Goal: Navigation & Orientation: Find specific page/section

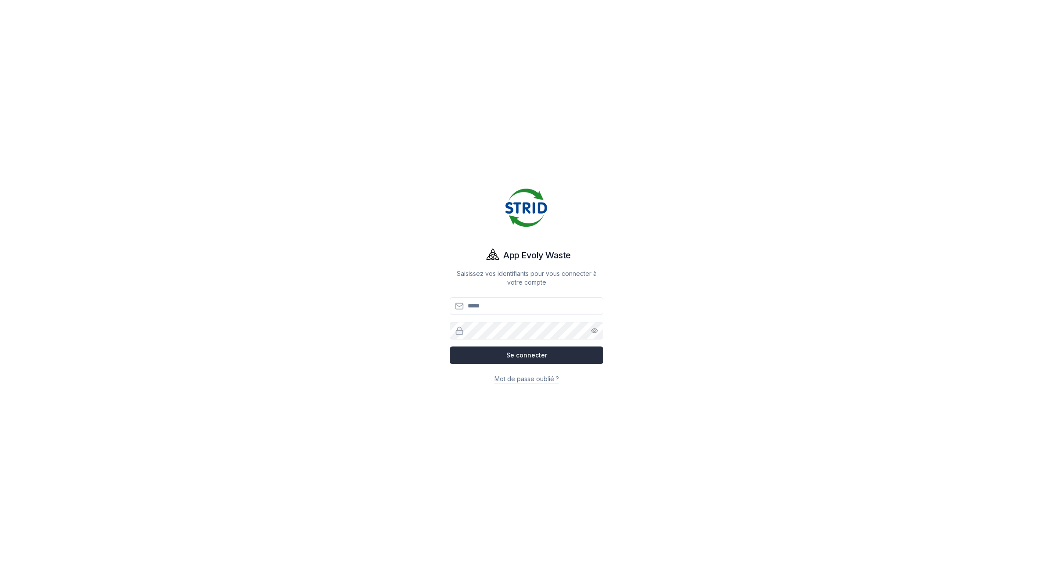
type input "**********"
click at [515, 356] on button "Se connecter" at bounding box center [527, 356] width 154 height 18
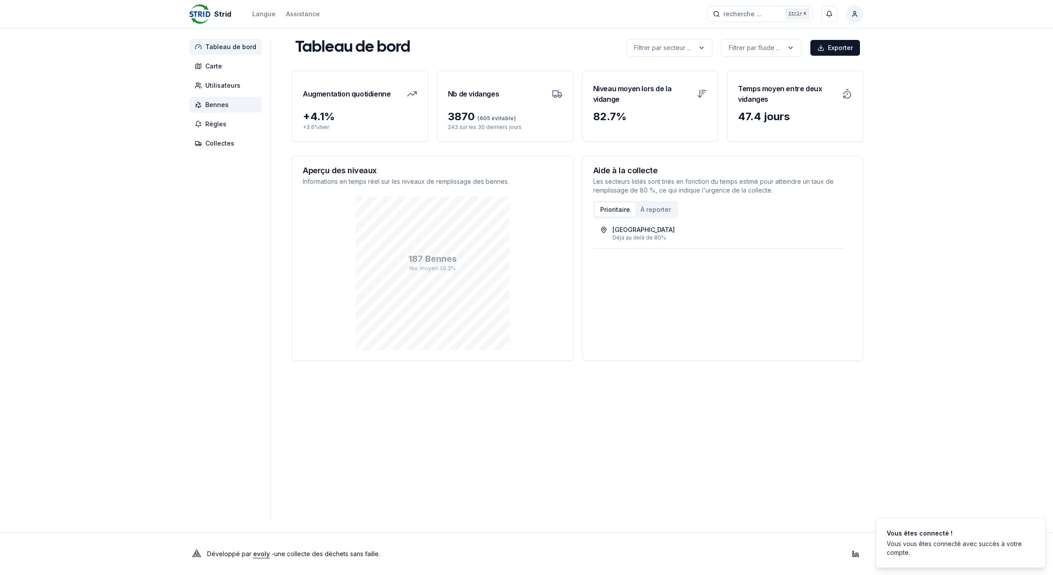
click at [192, 109] on span "Bennes" at bounding box center [225, 105] width 72 height 16
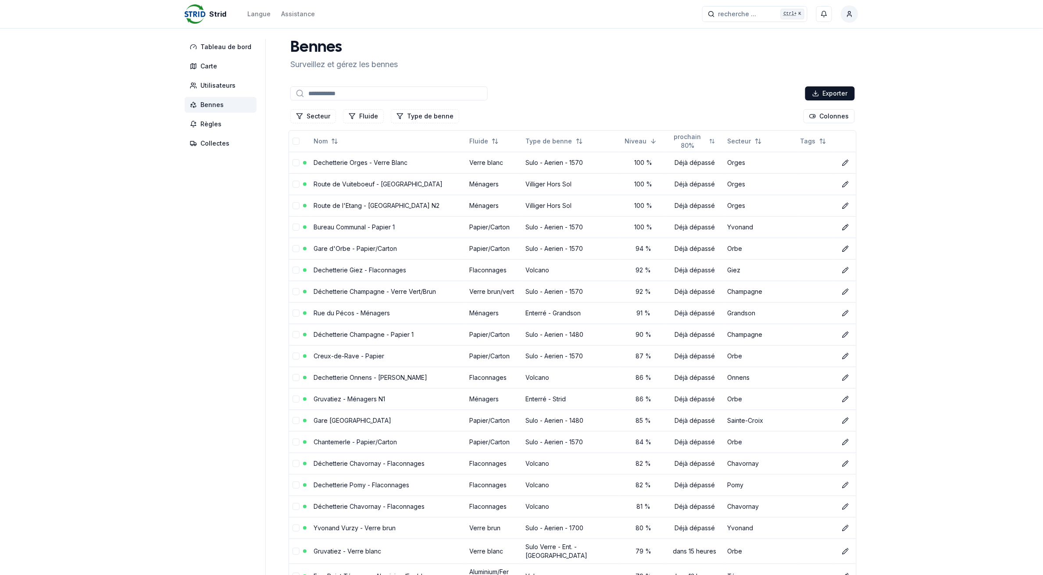
click at [365, 94] on input at bounding box center [388, 93] width 197 height 14
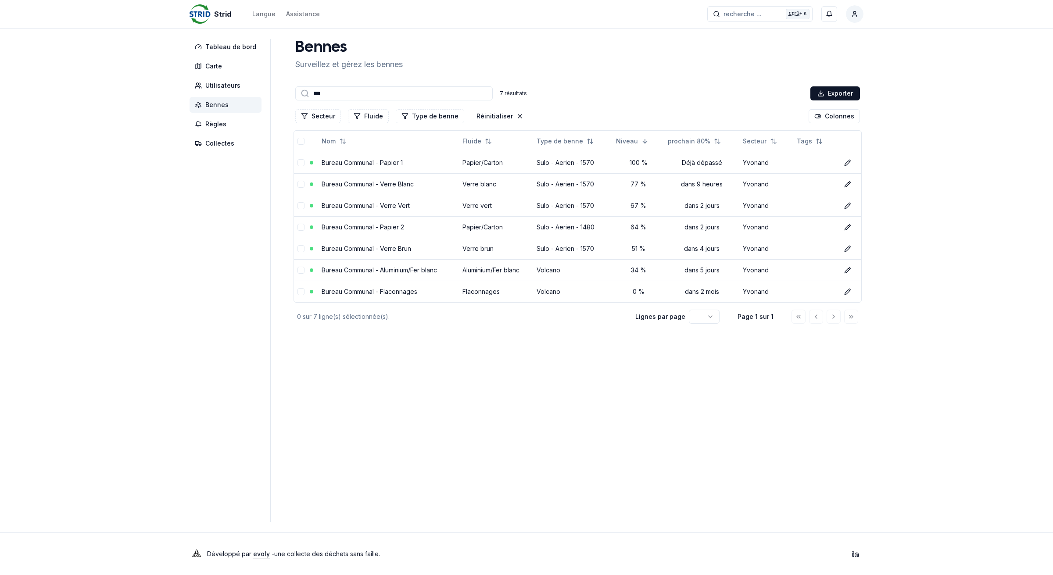
type input "****"
click at [361, 89] on input "****" at bounding box center [393, 93] width 197 height 14
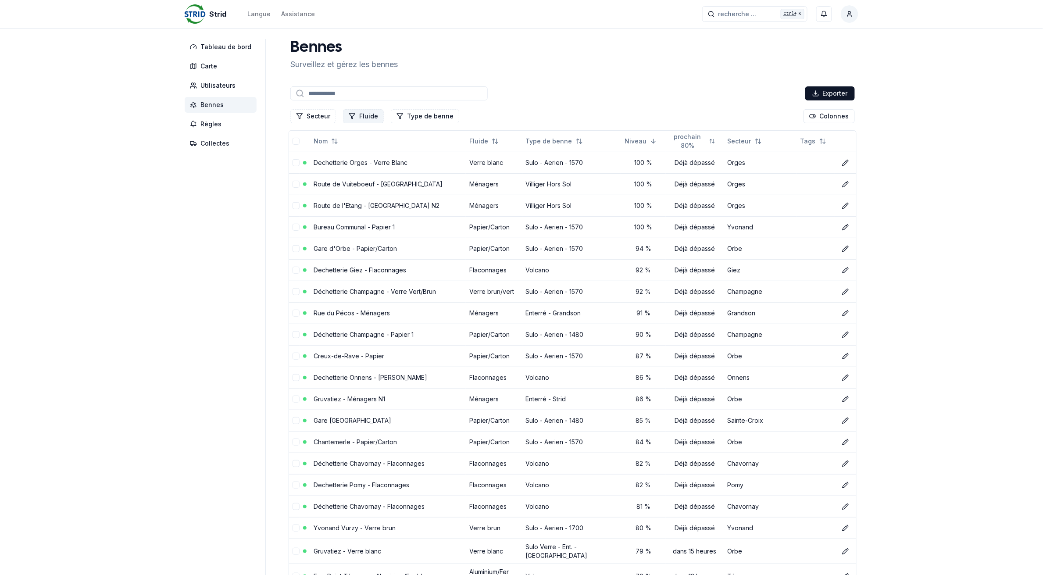
click at [351, 113] on icon "Filtrer les lignes" at bounding box center [352, 116] width 7 height 7
click at [350, 156] on div "Suggestions" at bounding box center [348, 153] width 7 height 7
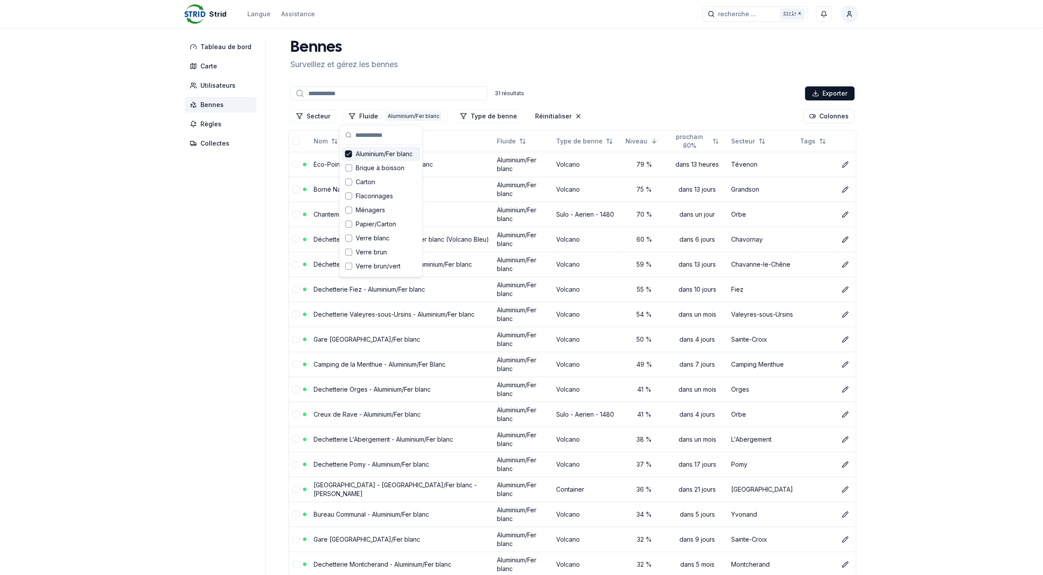
click at [169, 266] on div "Strid Langue Assistance recherche ... recherche ... Ctrl+ K [PERSON_NAME] Table…" at bounding box center [521, 501] width 1043 height 1003
click at [360, 115] on button "Fluide 1 Aluminium/Fer blanc" at bounding box center [395, 116] width 104 height 14
click at [349, 155] on icon "Suggestions" at bounding box center [349, 153] width 6 height 7
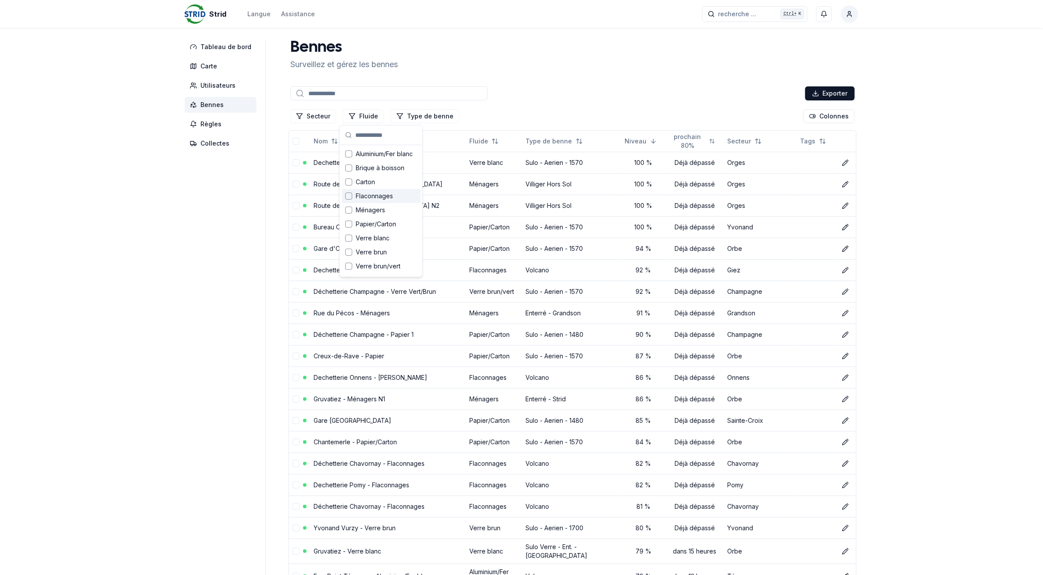
click at [347, 197] on div "Suggestions" at bounding box center [348, 196] width 7 height 7
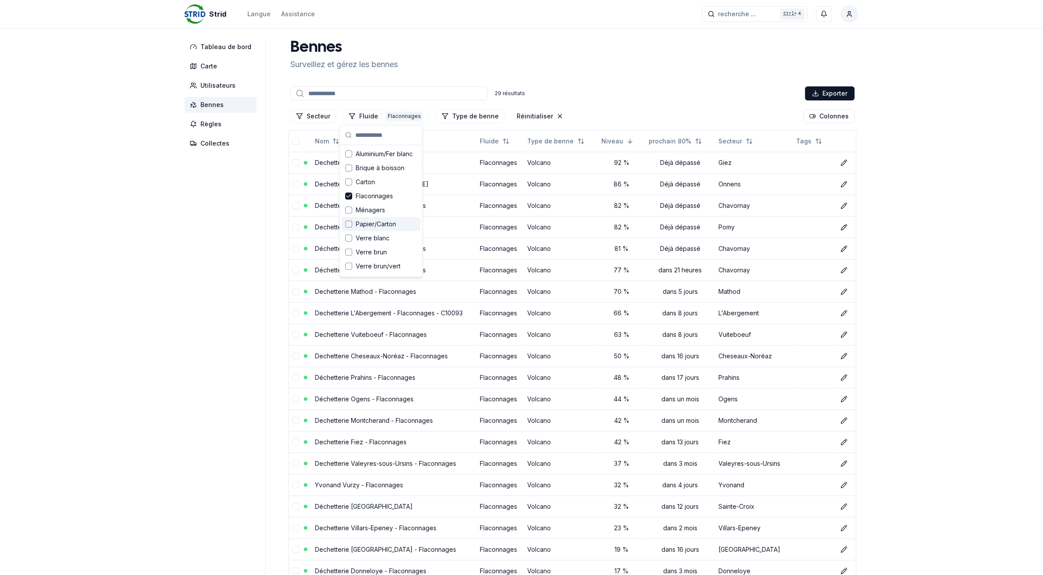
click at [251, 249] on aside "Tableau de bord Carte Utilisateurs Bennes Règles Collectes" at bounding box center [225, 418] width 81 height 759
click at [386, 113] on div "Flaconnages" at bounding box center [405, 116] width 38 height 10
click at [347, 197] on polyline "Suggestions" at bounding box center [349, 196] width 4 height 3
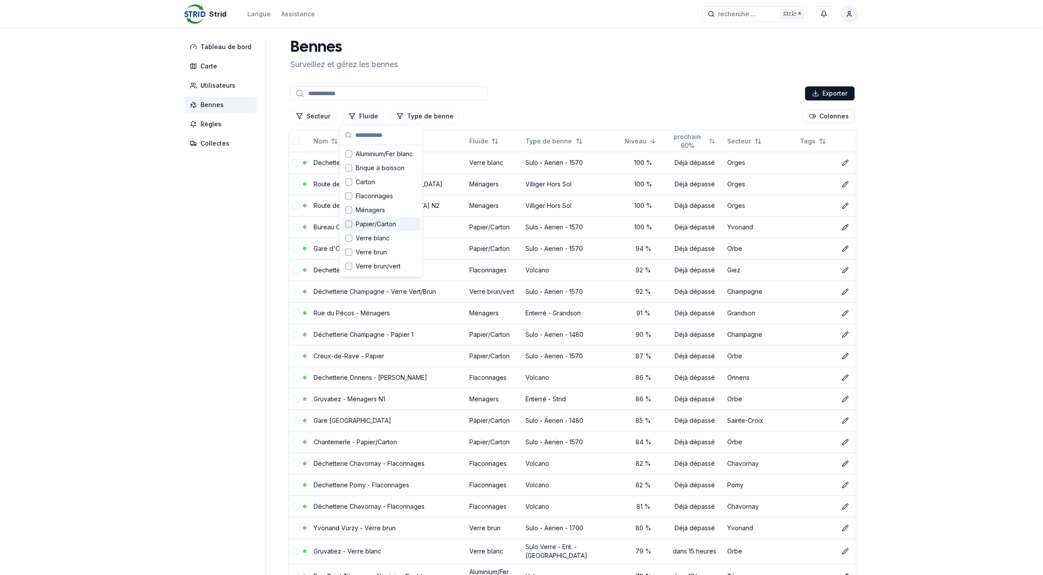
click at [349, 226] on div "Suggestions" at bounding box center [348, 224] width 7 height 7
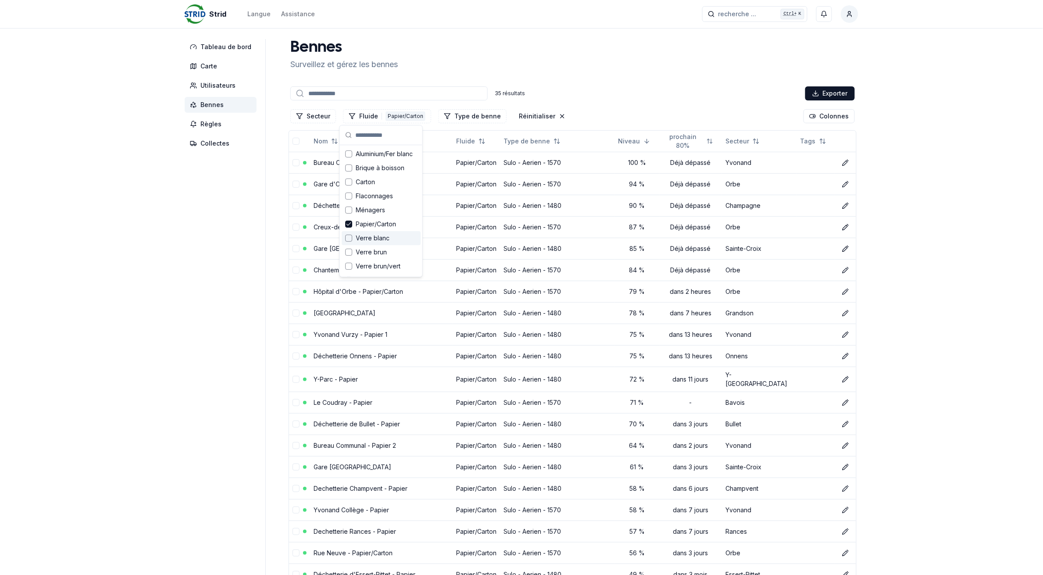
click at [207, 269] on aside "Tableau de bord Carte Utilisateurs Bennes Règles Collectes" at bounding box center [225, 492] width 81 height 906
click at [353, 225] on link "Creux-de-Rave - Papier" at bounding box center [349, 226] width 71 height 7
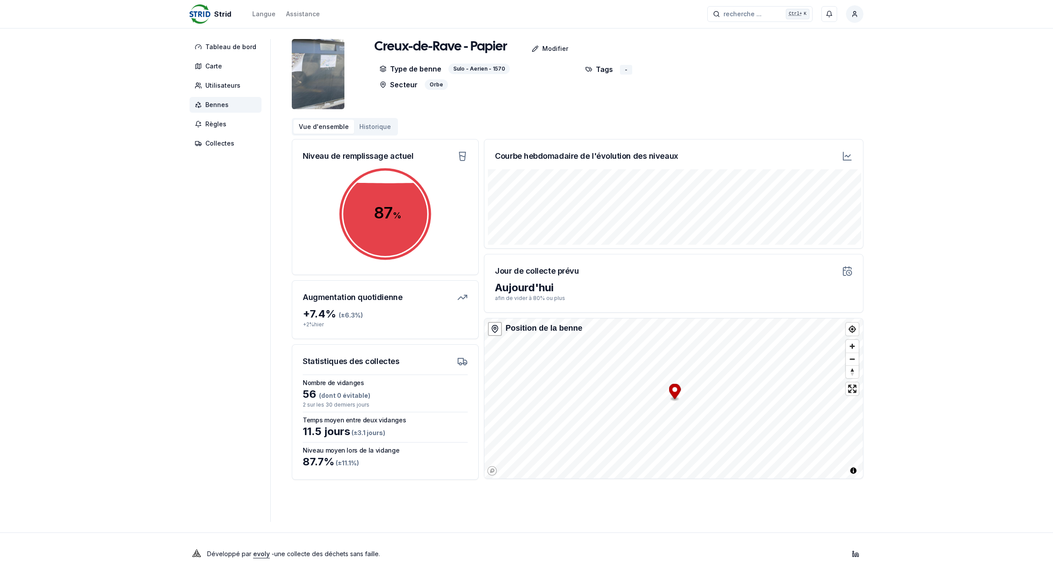
click at [216, 101] on span "Bennes" at bounding box center [216, 104] width 23 height 9
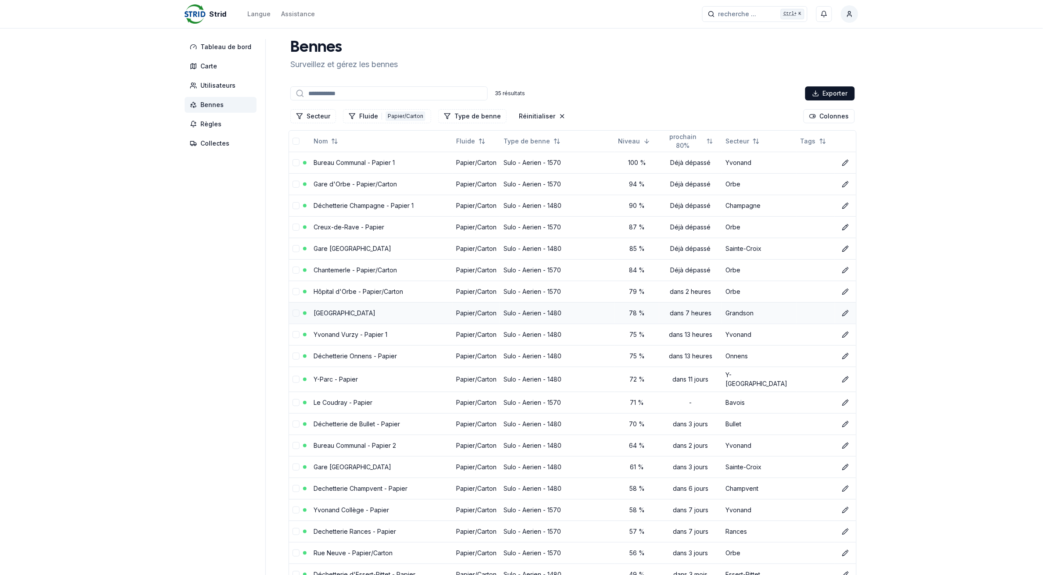
click at [349, 311] on link "[GEOGRAPHIC_DATA]" at bounding box center [345, 312] width 62 height 7
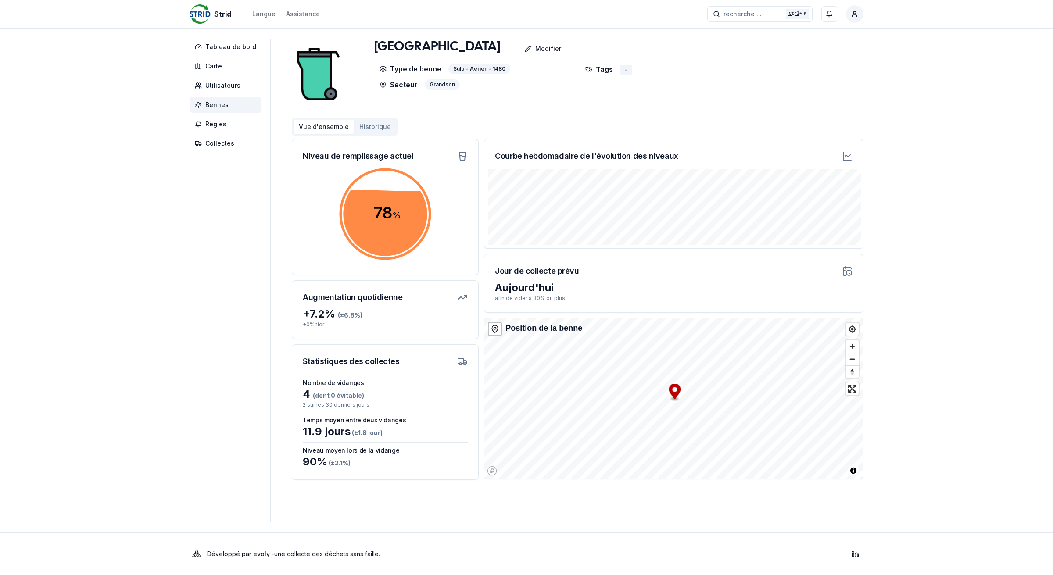
click at [227, 101] on span "Bennes" at bounding box center [216, 104] width 23 height 9
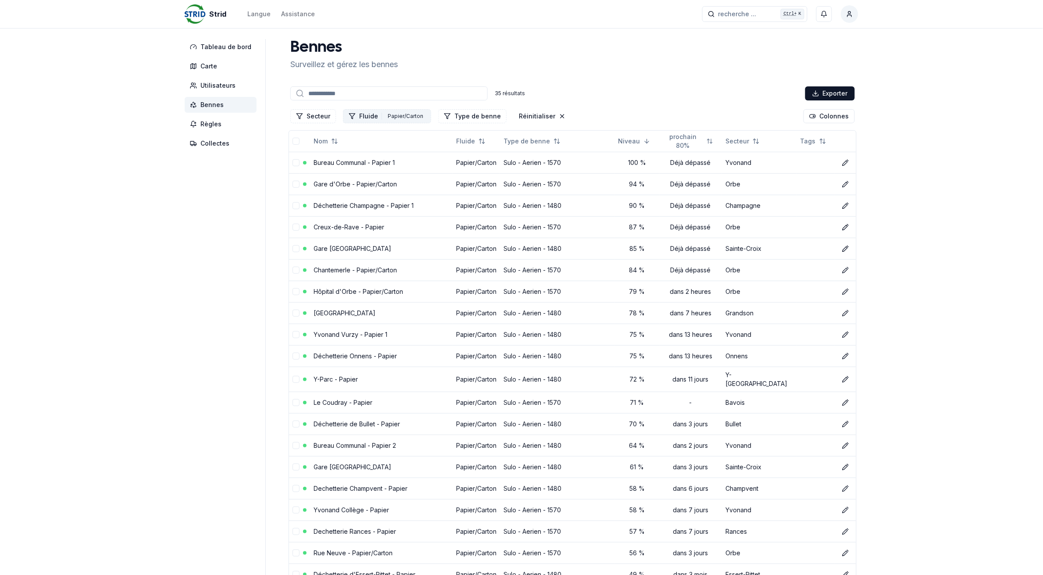
click at [374, 114] on button "Fluide 1 Papier/Carton" at bounding box center [387, 116] width 88 height 14
click at [349, 225] on icon "Suggestions" at bounding box center [349, 224] width 6 height 7
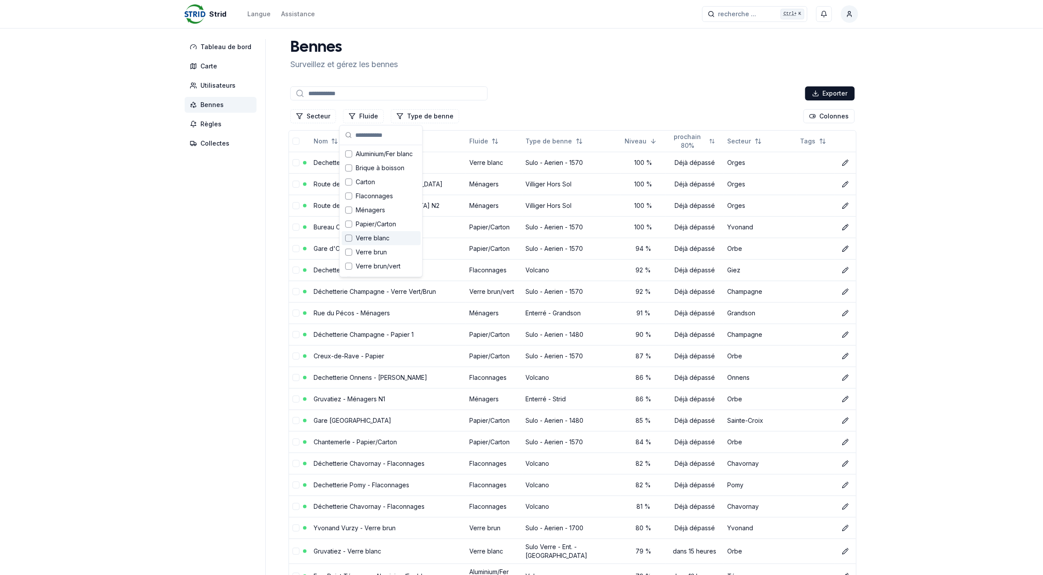
click at [347, 243] on div "Verre blanc" at bounding box center [381, 238] width 79 height 14
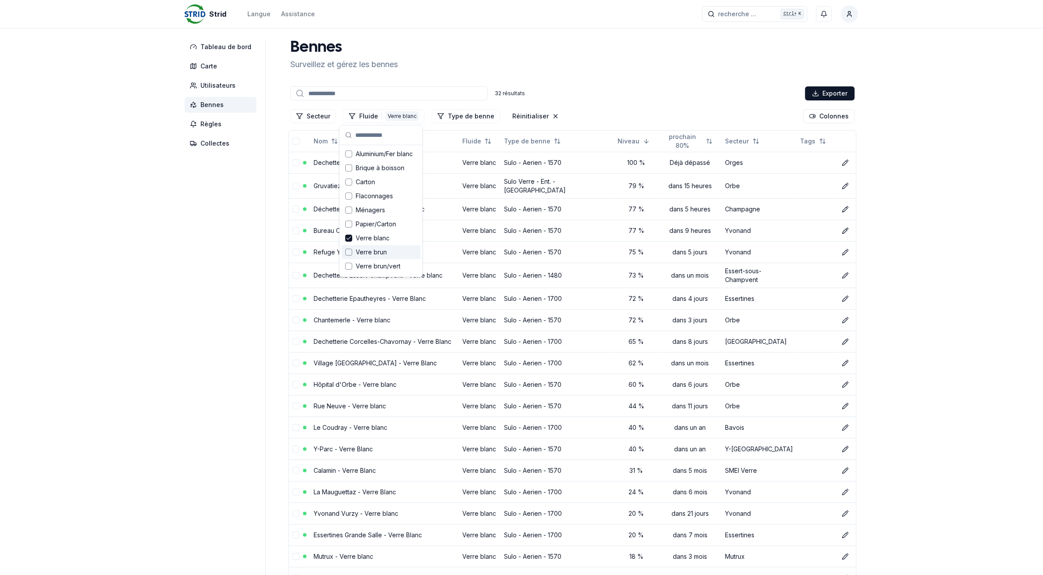
click at [347, 251] on div "Suggestions" at bounding box center [348, 252] width 7 height 7
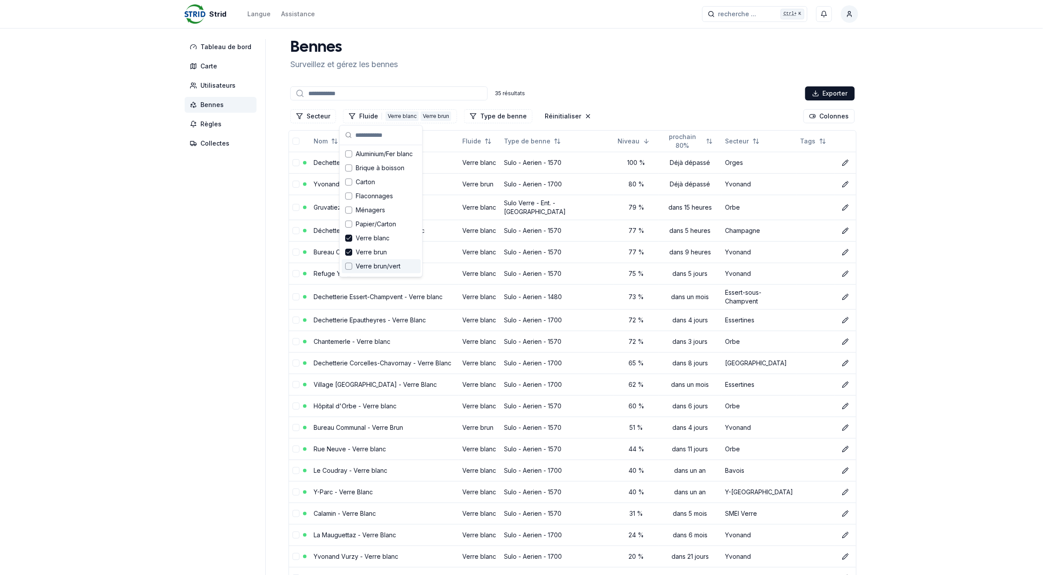
click at [345, 267] on div "Suggestions" at bounding box center [348, 266] width 7 height 7
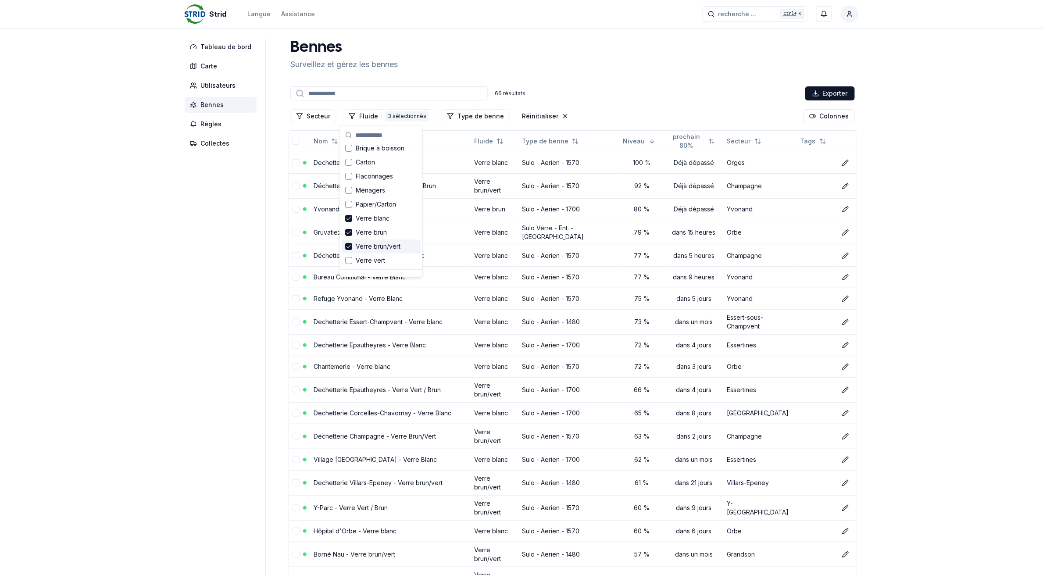
scroll to position [30, 0]
click at [343, 249] on div "Verre vert" at bounding box center [381, 250] width 79 height 14
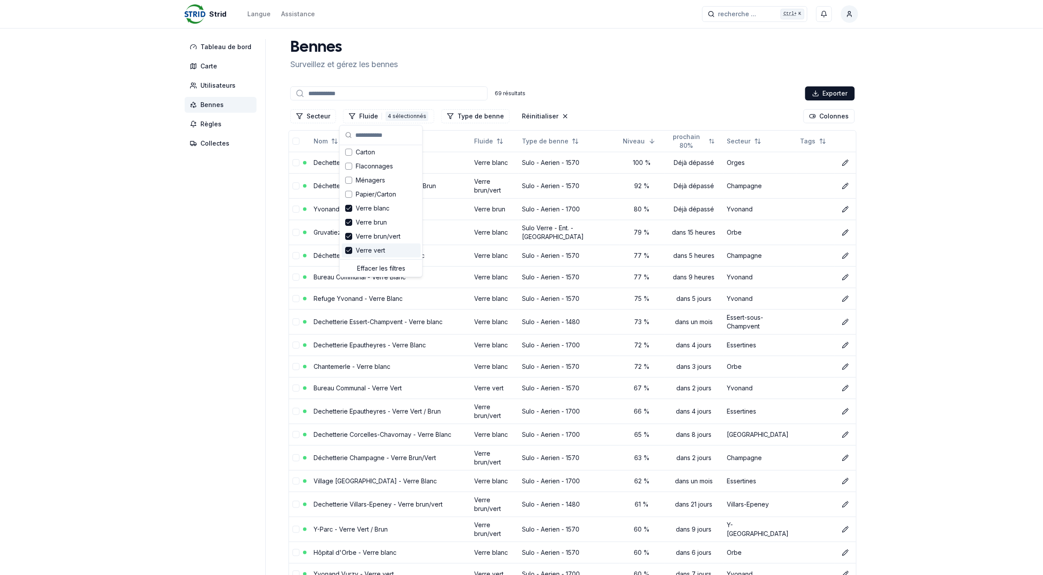
click at [345, 205] on link "Yvonand Vurzy - Verre brun" at bounding box center [355, 208] width 82 height 7
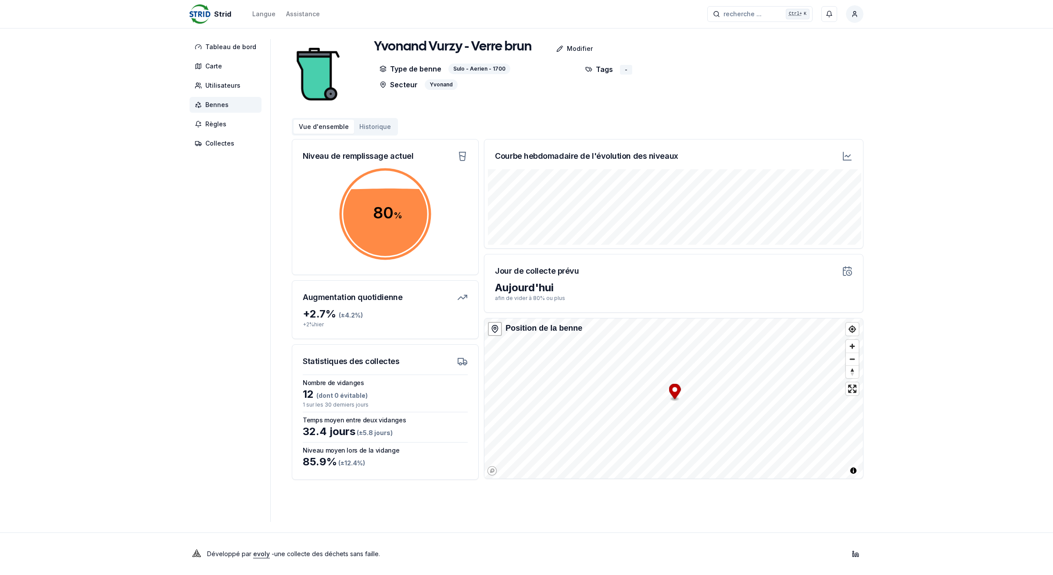
click at [226, 107] on span "Bennes" at bounding box center [216, 104] width 23 height 9
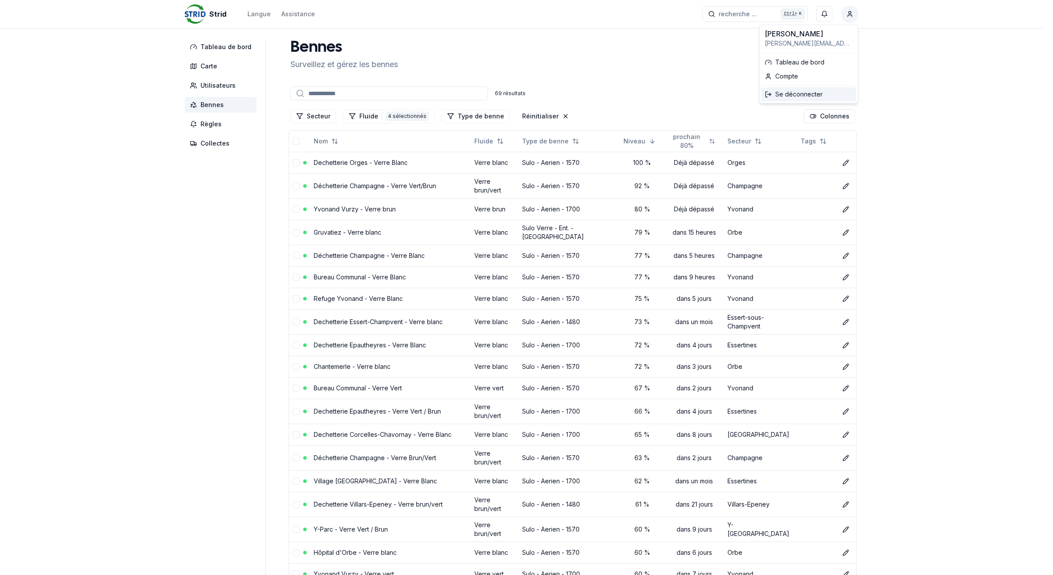
click at [796, 91] on div "Se déconnecter" at bounding box center [808, 94] width 95 height 14
